Goal: Use online tool/utility

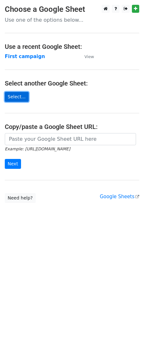
click at [15, 97] on link "Select..." at bounding box center [17, 97] width 24 height 10
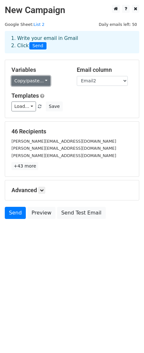
click at [40, 81] on link "Copy/paste..." at bounding box center [30, 81] width 39 height 10
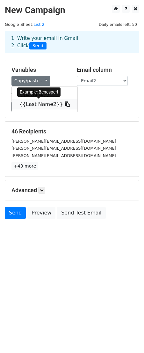
click at [30, 104] on link "{{Last Name2}}" at bounding box center [45, 104] width 66 height 10
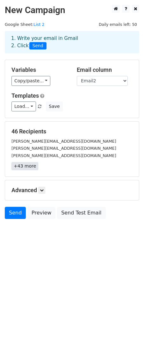
click at [29, 165] on link "+43 more" at bounding box center [24, 166] width 27 height 8
